Goal: Check status: Check status

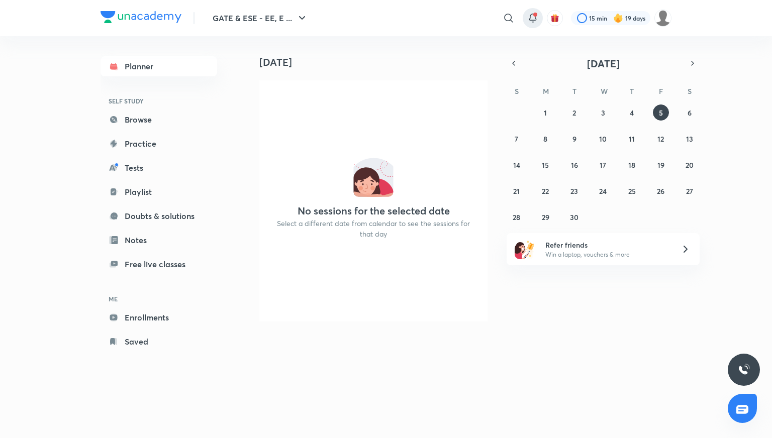
click at [531, 18] on icon at bounding box center [533, 18] width 12 height 12
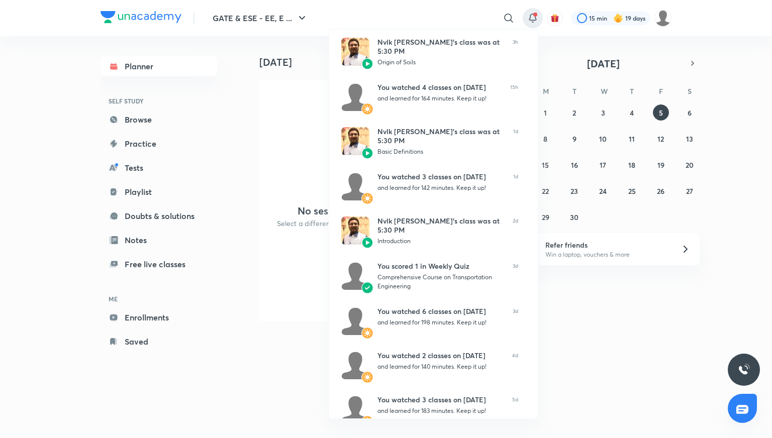
click at [555, 39] on div at bounding box center [386, 219] width 772 height 438
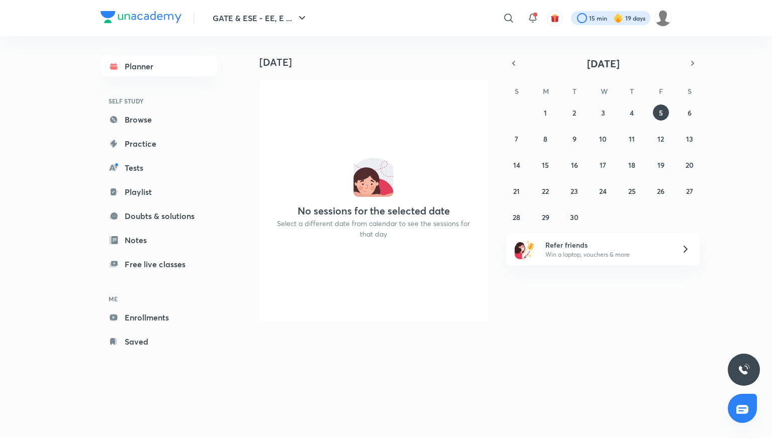
click at [598, 17] on div at bounding box center [610, 18] width 79 height 14
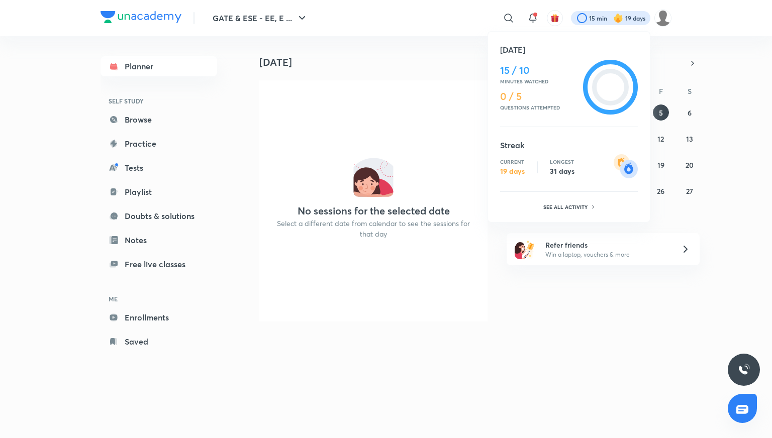
click at [565, 39] on div "[DATE] 15 / 10 Minutes watched 0 / 5 Questions attempted Streak Current 19 days…" at bounding box center [569, 127] width 163 height 192
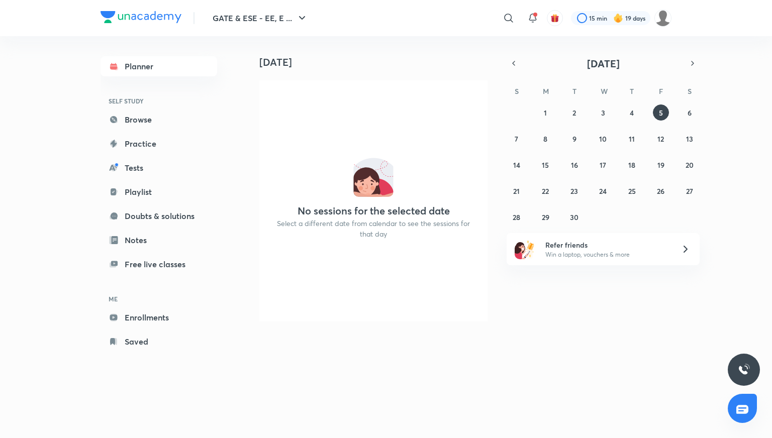
click at [455, 59] on h4 "[DATE]" at bounding box center [377, 62] width 236 height 12
click at [542, 51] on div "[DATE] No sessions for the selected date Select a different date from calendar …" at bounding box center [507, 183] width 525 height 294
click at [594, 17] on div at bounding box center [610, 18] width 79 height 14
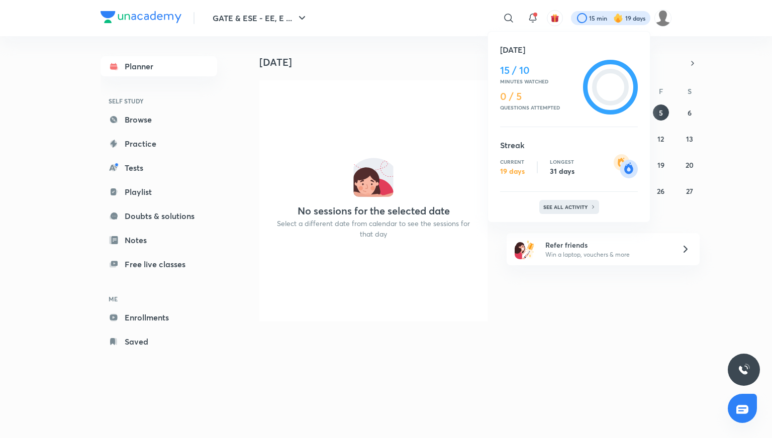
click at [546, 205] on p "See all activity" at bounding box center [566, 207] width 47 height 6
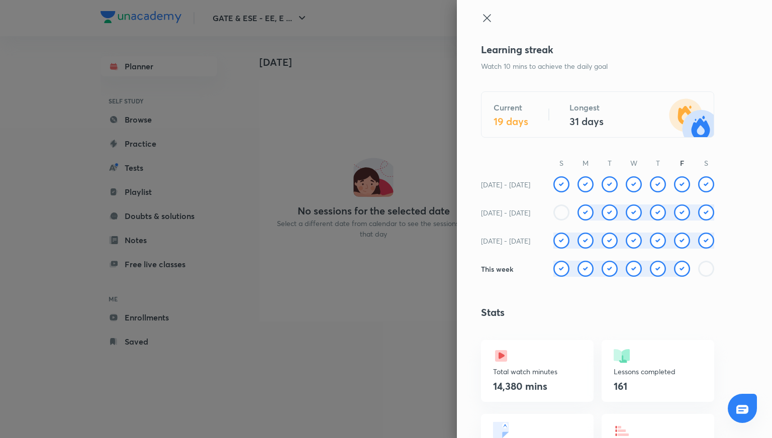
click at [481, 17] on icon at bounding box center [487, 18] width 12 height 12
